Goal: Transaction & Acquisition: Purchase product/service

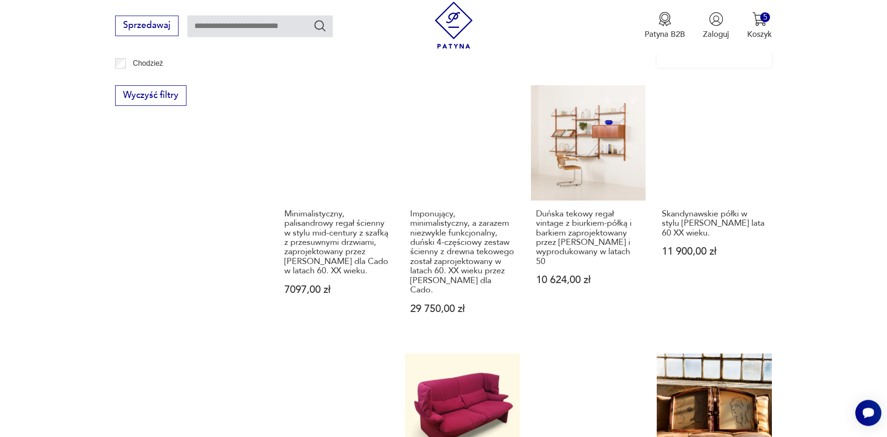
scroll to position [912, 0]
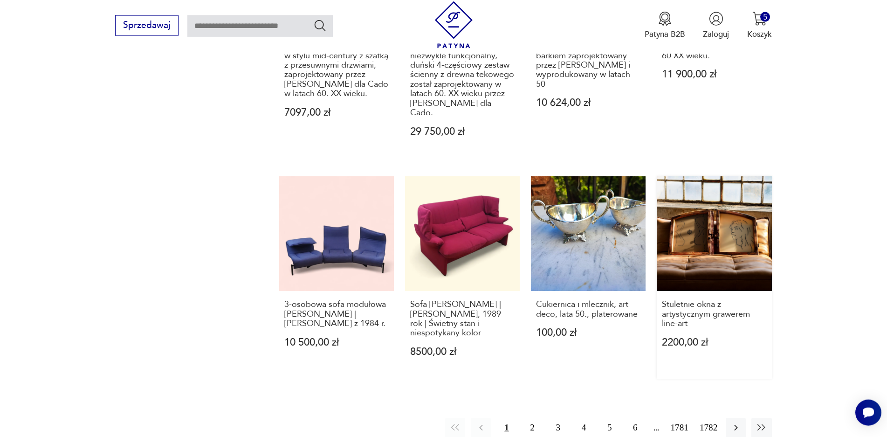
click at [724, 206] on link "Stuletnie okna z artystycznym grawerem line-art 2200,00 zł" at bounding box center [714, 277] width 115 height 202
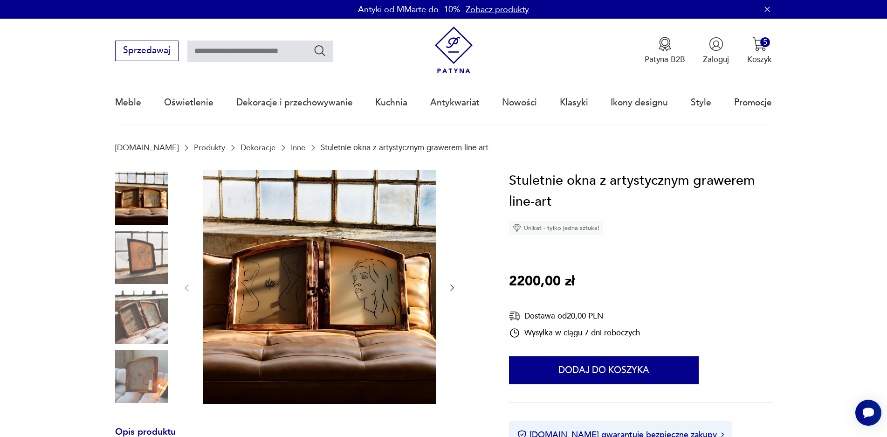
click at [147, 318] on img at bounding box center [141, 316] width 53 height 53
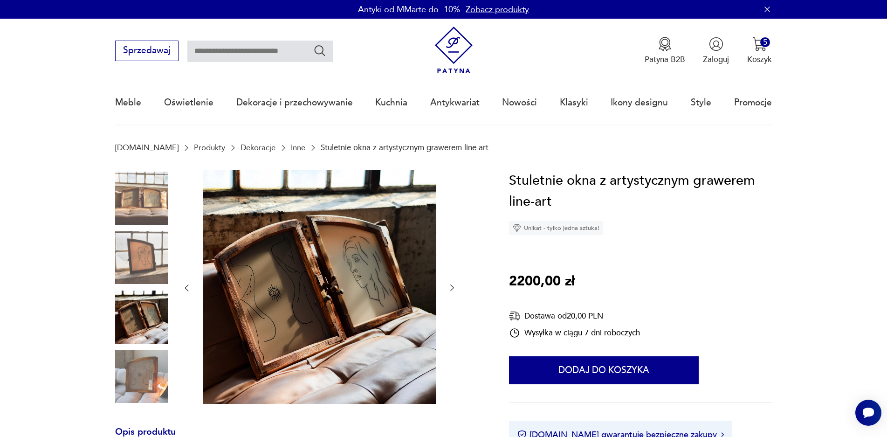
click at [140, 391] on img at bounding box center [141, 376] width 53 height 53
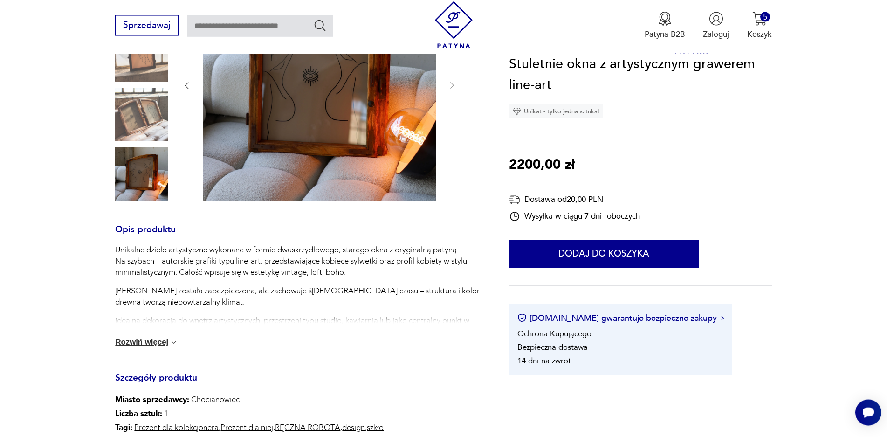
scroll to position [222, 0]
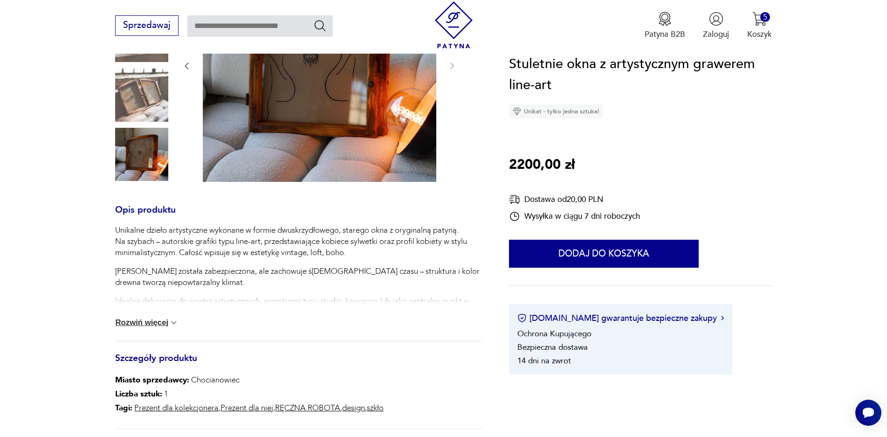
click at [158, 324] on button "Rozwiń więcej" at bounding box center [146, 322] width 63 height 9
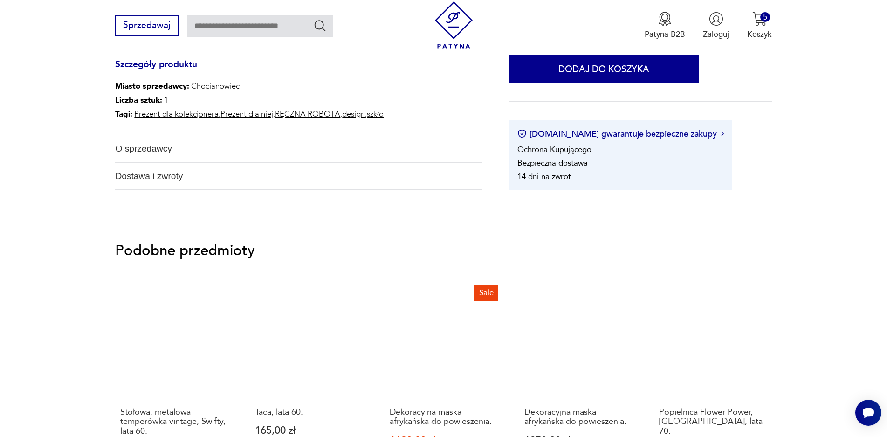
scroll to position [621, 0]
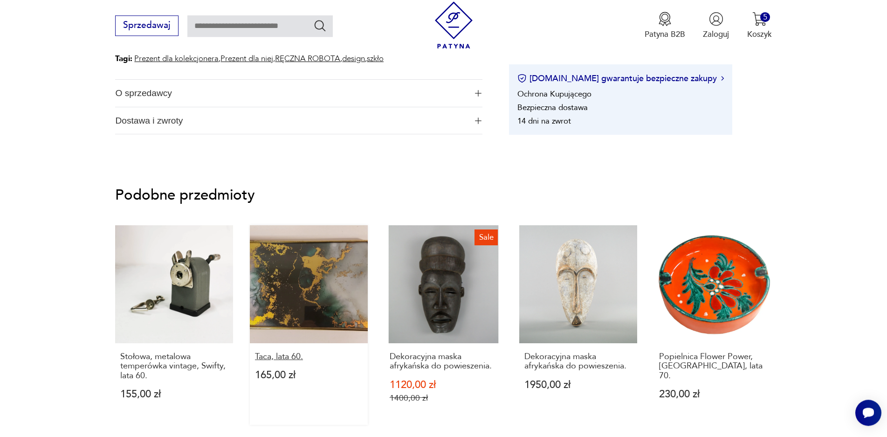
click at [278, 358] on p "Taca, lata 60." at bounding box center [309, 356] width 108 height 9
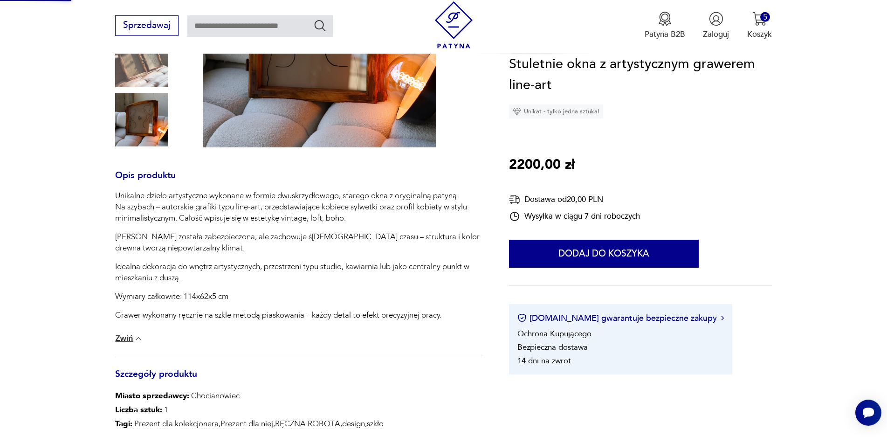
scroll to position [40, 0]
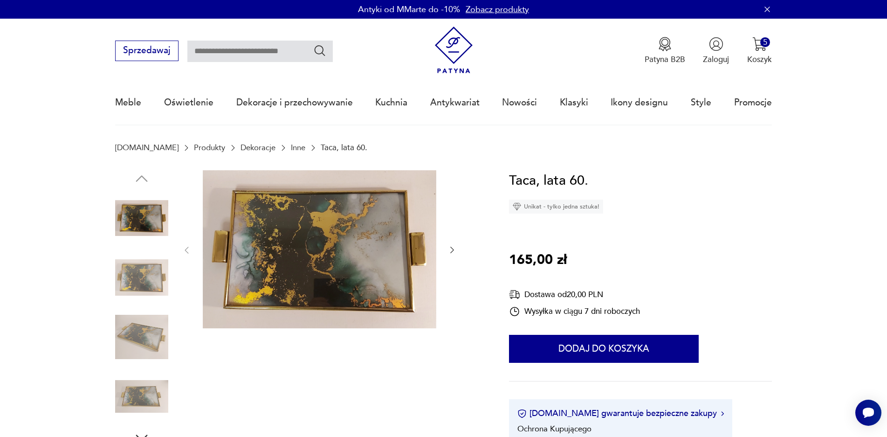
scroll to position [7, 0]
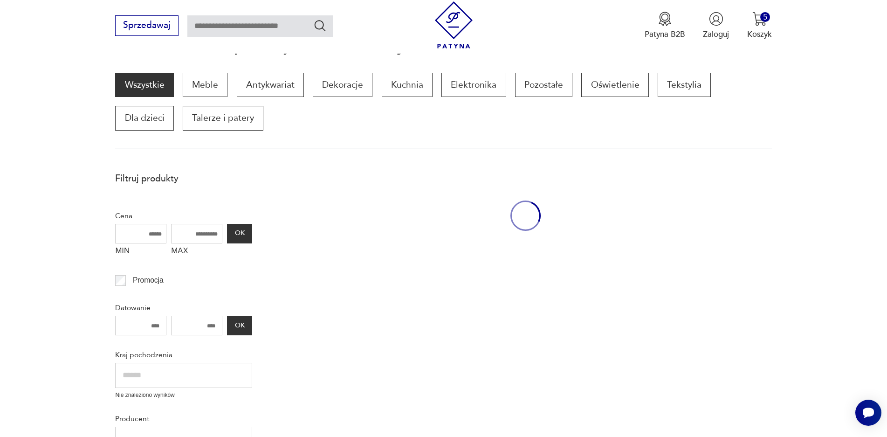
scroll to position [1266, 0]
